Goal: Information Seeking & Learning: Learn about a topic

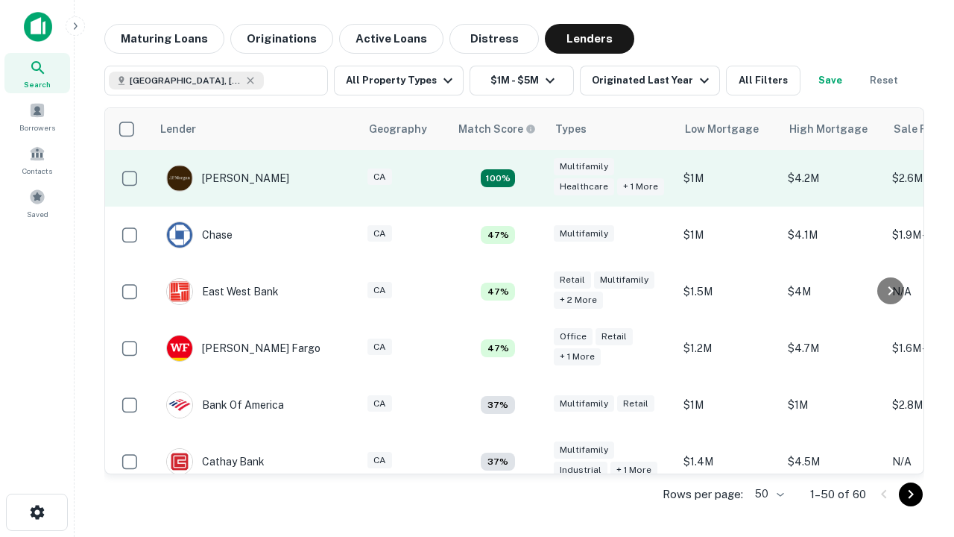
click at [529, 178] on td "100%" at bounding box center [497, 178] width 97 height 57
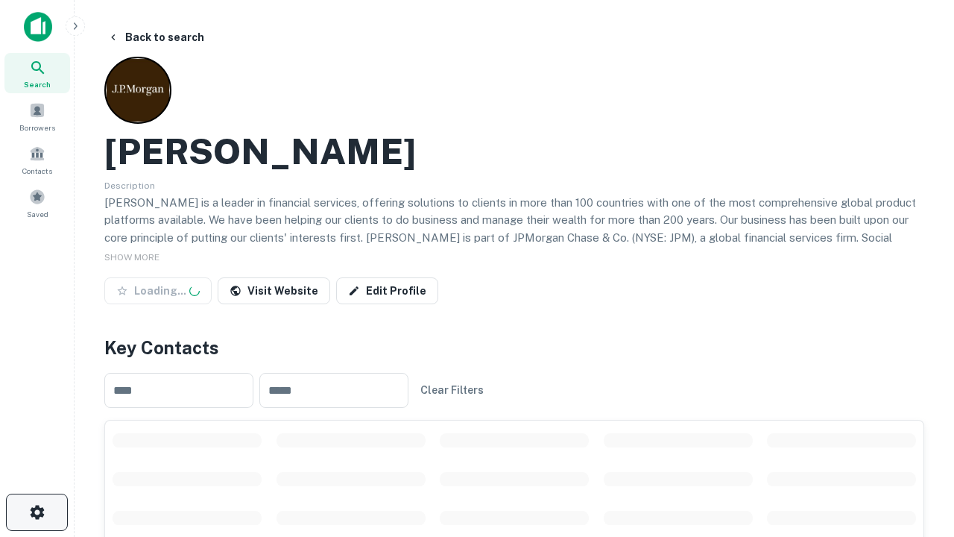
click at [37, 512] on icon "button" at bounding box center [37, 512] width 18 height 18
